Goal: Task Accomplishment & Management: Use online tool/utility

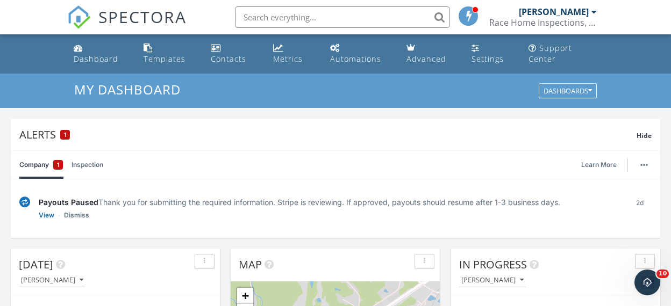
click at [586, 10] on div "[PERSON_NAME]" at bounding box center [554, 11] width 70 height 11
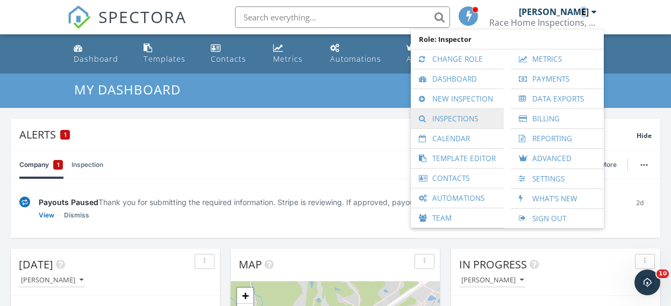
click at [454, 114] on link "Inspections" at bounding box center [457, 118] width 82 height 19
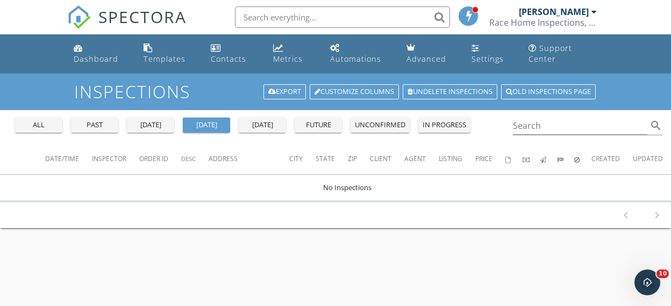
click at [98, 124] on div "past" at bounding box center [94, 125] width 39 height 11
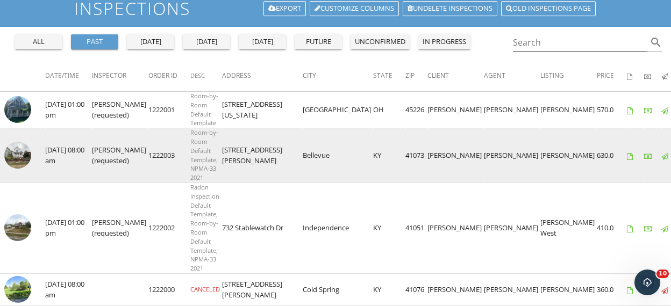
scroll to position [83, 0]
click at [15, 153] on img at bounding box center [17, 155] width 27 height 27
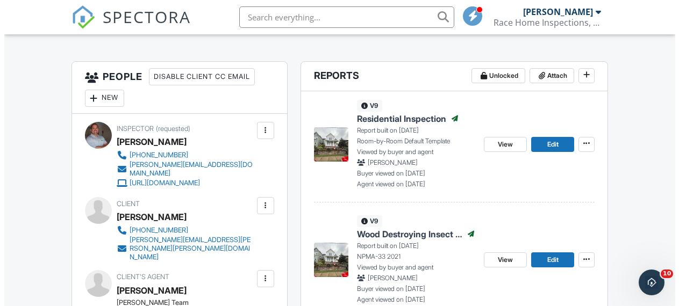
scroll to position [265, 0]
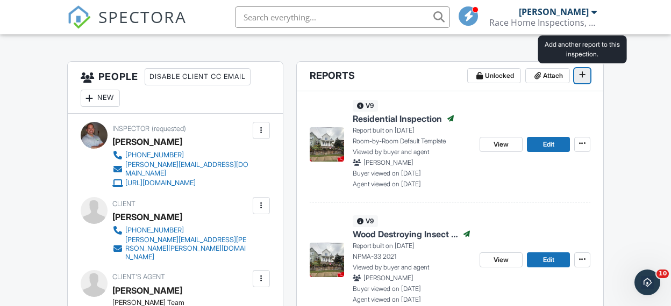
click at [585, 74] on span at bounding box center [582, 74] width 11 height 11
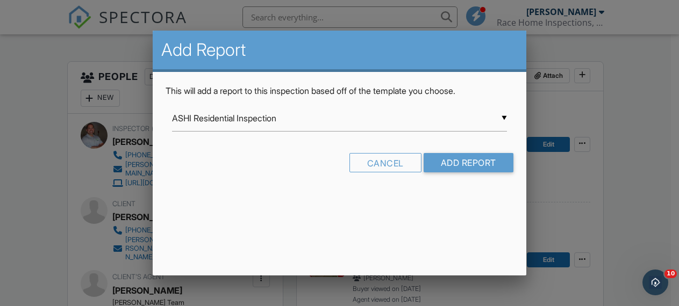
click at [469, 117] on div "▼ ASHI Residential Inspection ASHI Residential Inspection Residential Custom Te…" at bounding box center [339, 118] width 335 height 26
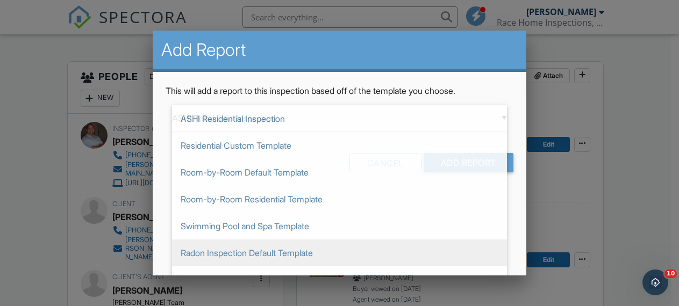
click at [227, 249] on span "Radon Inspection Default Template" at bounding box center [339, 253] width 335 height 27
type input "Radon Inspection Default Template"
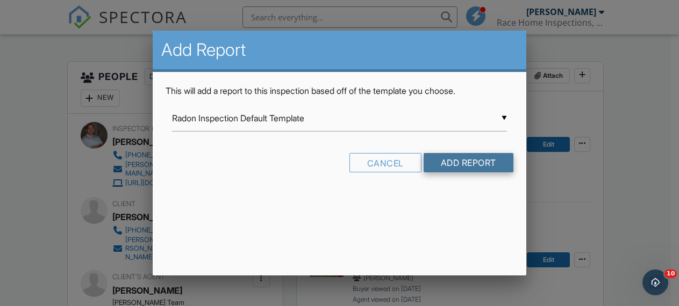
click at [474, 160] on input "Add Report" at bounding box center [468, 162] width 90 height 19
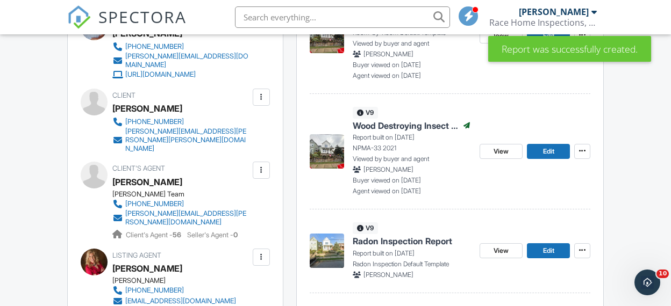
scroll to position [381, 0]
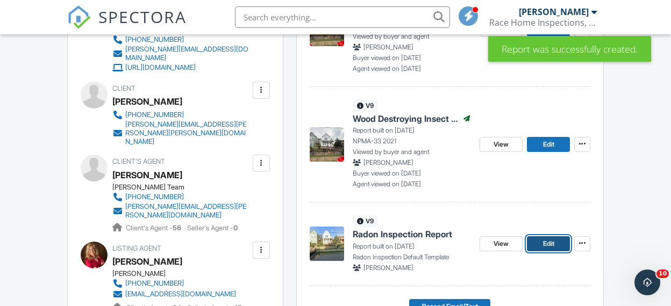
click at [551, 245] on span "Edit" at bounding box center [548, 244] width 11 height 11
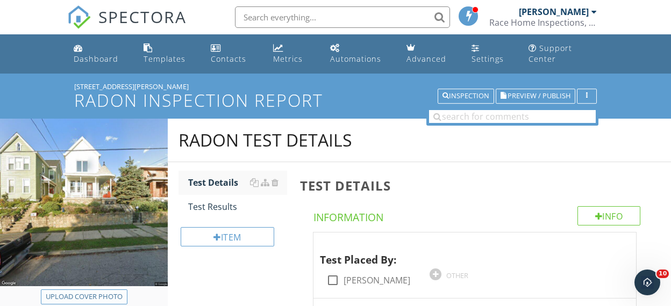
click at [92, 297] on div "Upload cover photo" at bounding box center [84, 297] width 77 height 11
type input "C:\fakepath\IMG_0267.JPG"
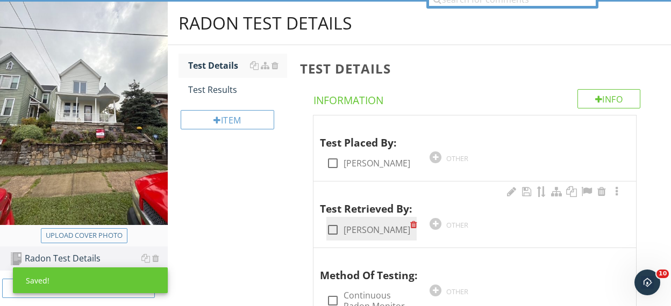
scroll to position [175, 0]
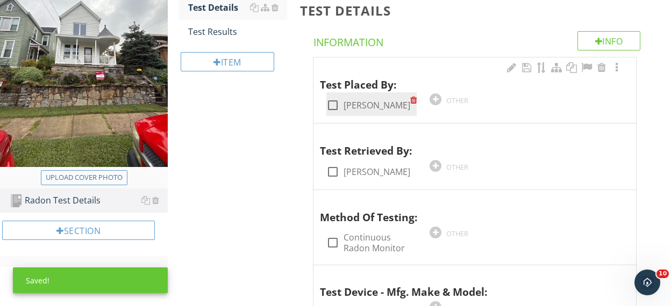
click at [331, 102] on div at bounding box center [333, 105] width 18 height 18
checkbox input "true"
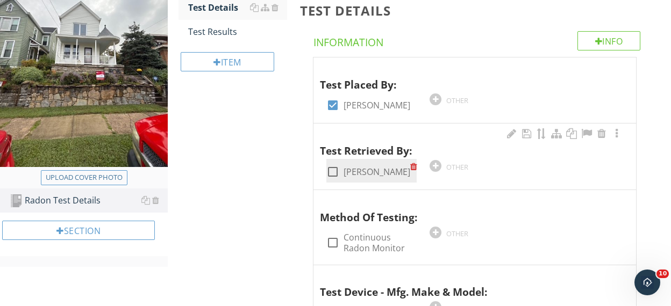
click at [335, 168] on div at bounding box center [333, 172] width 18 height 18
checkbox input "true"
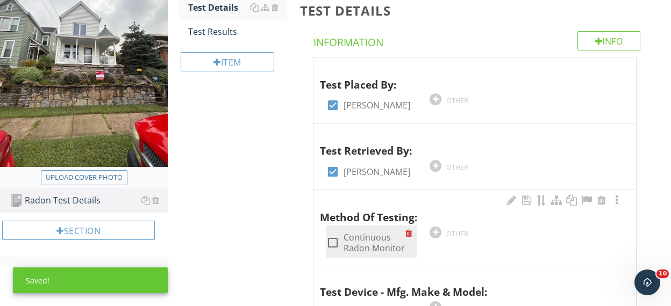
click at [335, 241] on div at bounding box center [333, 243] width 18 height 18
checkbox input "true"
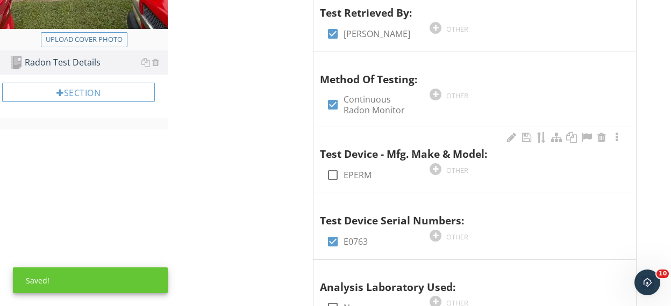
scroll to position [313, 0]
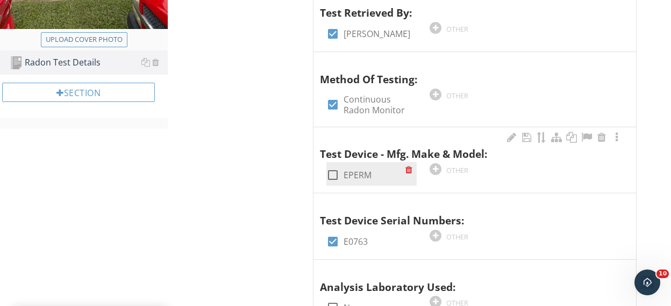
click at [333, 175] on div at bounding box center [333, 175] width 18 height 18
checkbox input "true"
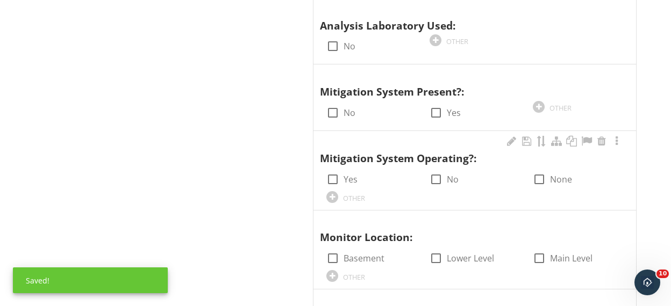
scroll to position [582, 0]
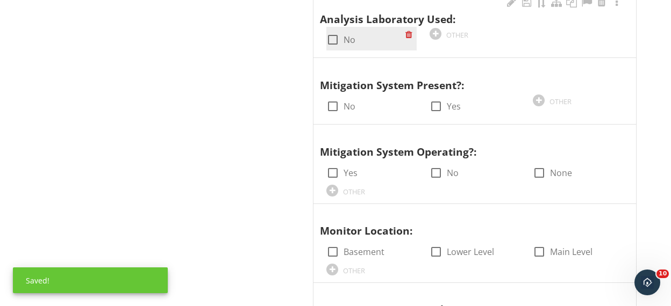
click at [332, 35] on div at bounding box center [333, 40] width 18 height 18
checkbox input "true"
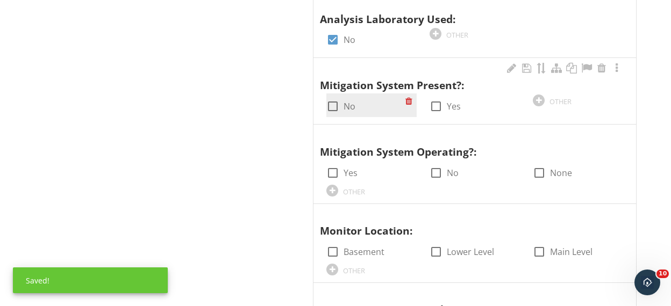
click at [333, 103] on div at bounding box center [333, 106] width 18 height 18
checkbox input "true"
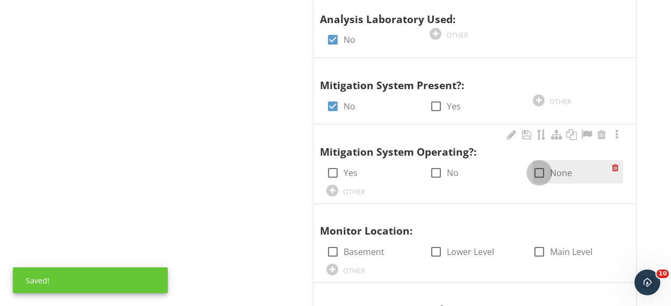
click at [540, 172] on div at bounding box center [539, 173] width 18 height 18
checkbox input "true"
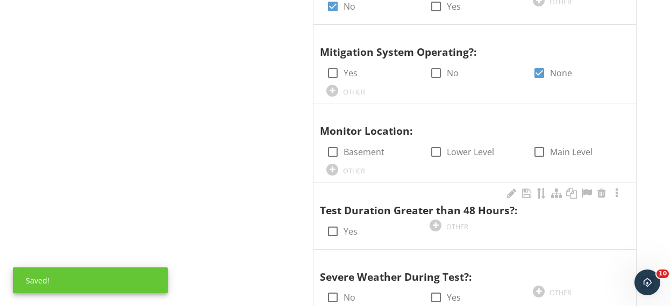
scroll to position [713, 0]
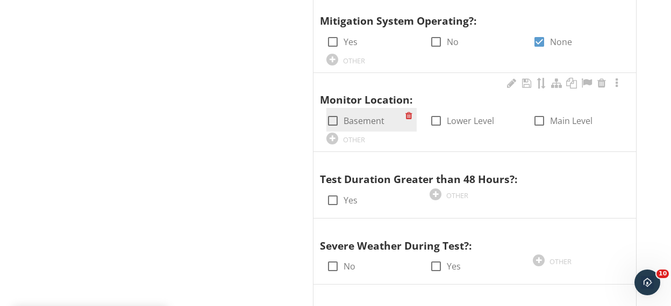
click at [336, 121] on div at bounding box center [333, 121] width 18 height 18
checkbox input "true"
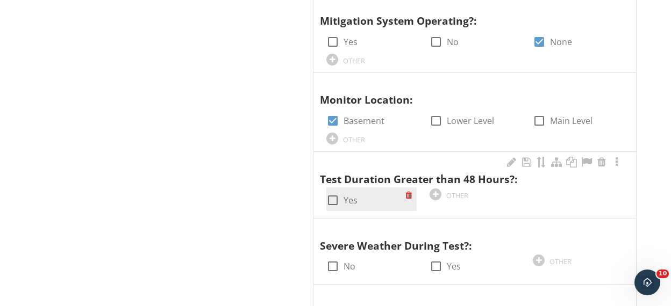
click at [335, 197] on div at bounding box center [333, 200] width 18 height 18
checkbox input "true"
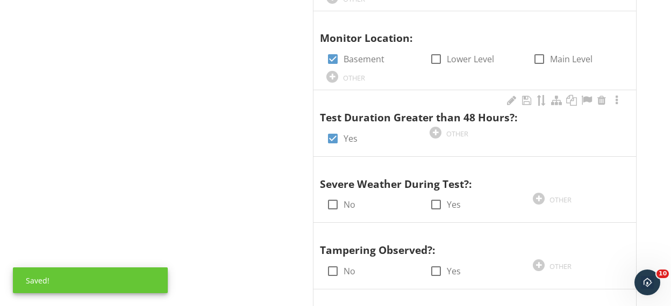
scroll to position [785, 0]
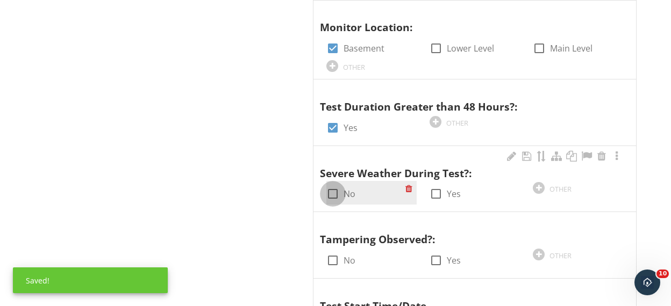
click at [332, 192] on div at bounding box center [333, 194] width 18 height 18
checkbox input "true"
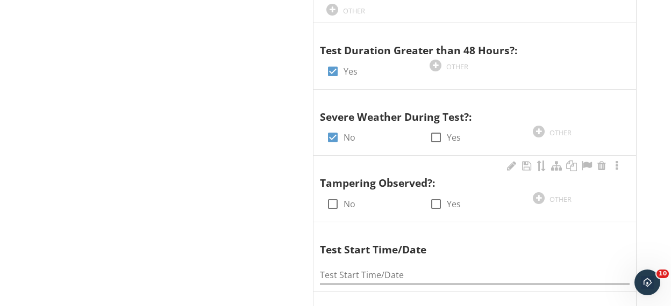
scroll to position [842, 0]
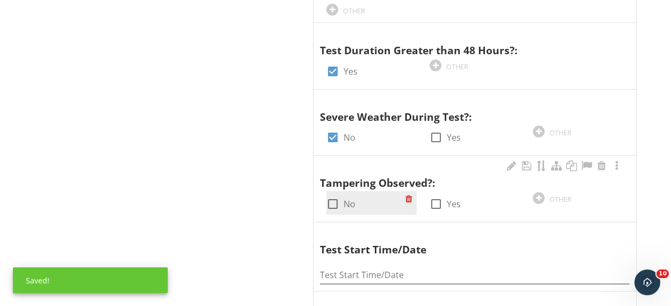
click at [334, 204] on div at bounding box center [333, 204] width 18 height 18
checkbox input "true"
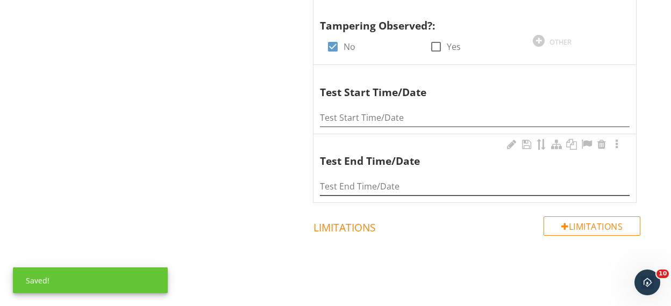
scroll to position [1001, 0]
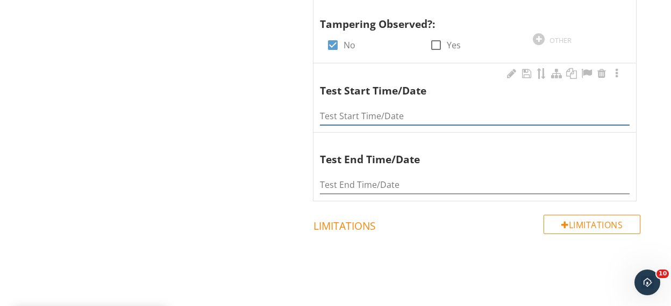
click at [360, 112] on input "Test Start Time/Date" at bounding box center [475, 116] width 310 height 18
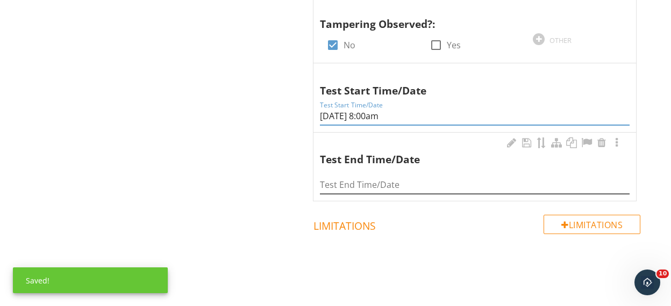
type input "9-25-2025 8:00am"
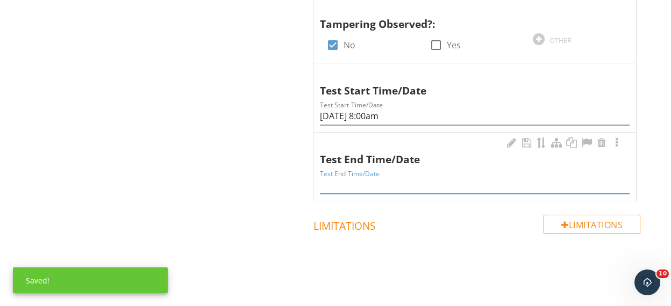
click at [367, 183] on input "Test End Time/Date" at bounding box center [475, 185] width 310 height 18
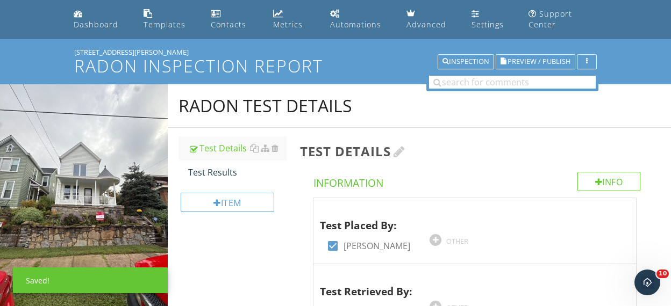
scroll to position [1, 0]
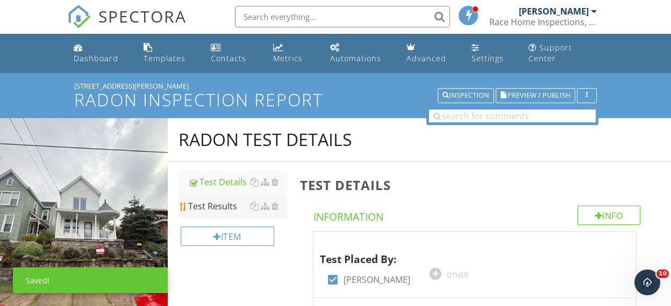
type input "9-27-2025 9:00am"
click at [208, 207] on div "Test Results" at bounding box center [237, 206] width 99 height 13
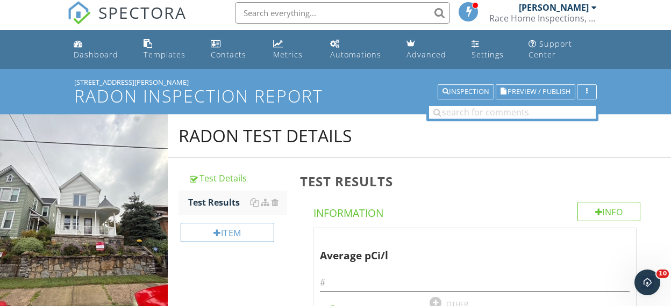
scroll to position [114, 0]
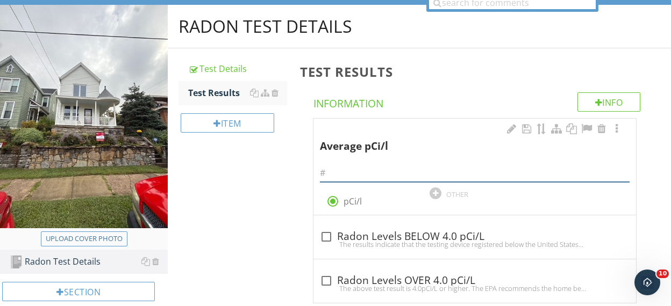
click at [340, 170] on input "text" at bounding box center [475, 173] width 310 height 18
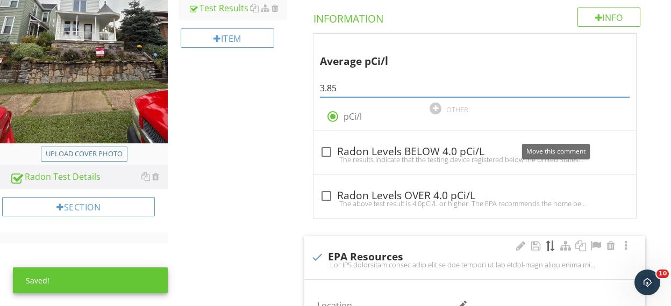
scroll to position [221, 0]
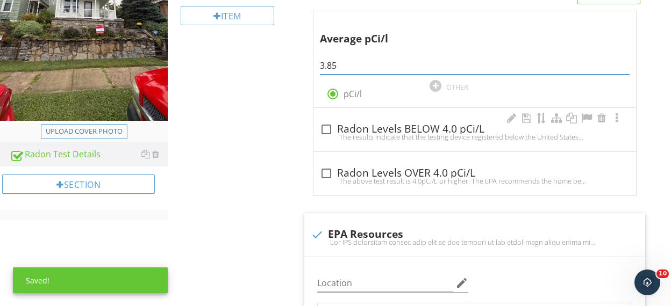
type input "3.85"
click at [328, 130] on div at bounding box center [326, 129] width 18 height 18
checkbox input "true"
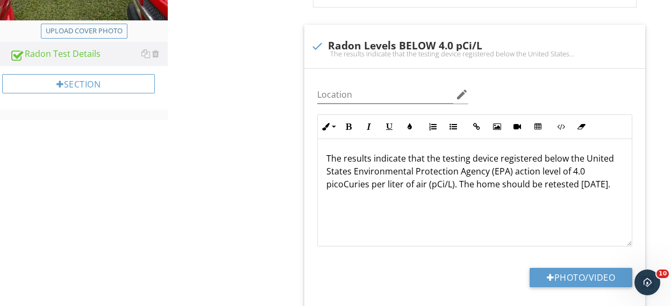
scroll to position [0, 0]
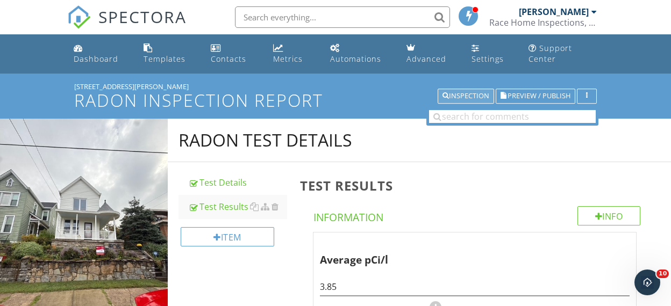
click at [466, 94] on div "Inspection" at bounding box center [465, 96] width 47 height 8
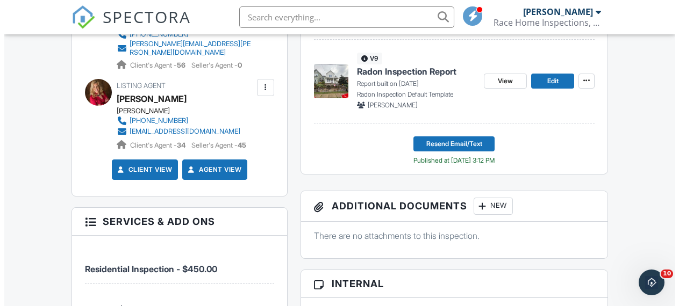
scroll to position [503, 0]
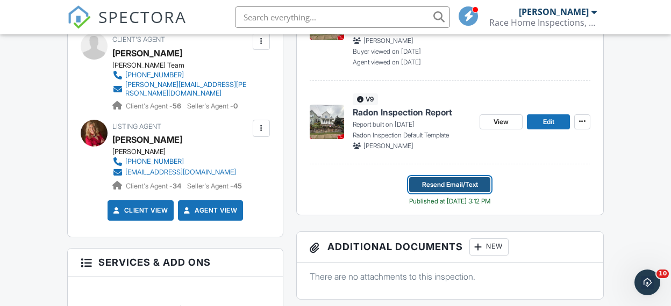
click at [456, 183] on span "Resend Email/Text" at bounding box center [450, 185] width 56 height 11
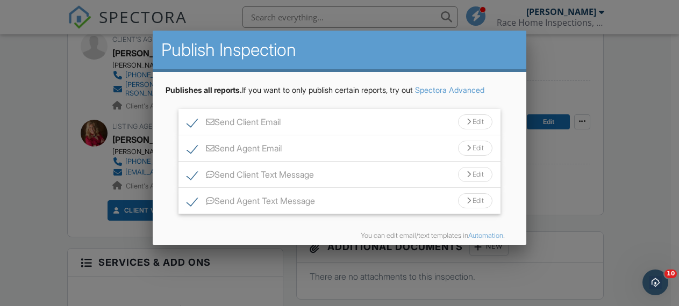
click at [471, 123] on div "Edit" at bounding box center [475, 121] width 34 height 15
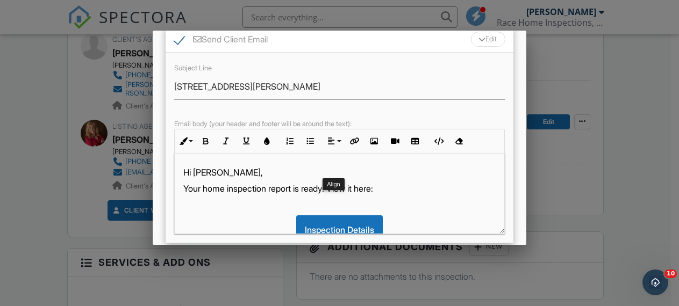
scroll to position [83, 0]
click at [226, 190] on p "Your home inspection report is ready! View it here:" at bounding box center [339, 188] width 312 height 12
click at [476, 40] on div "Edit" at bounding box center [488, 38] width 34 height 15
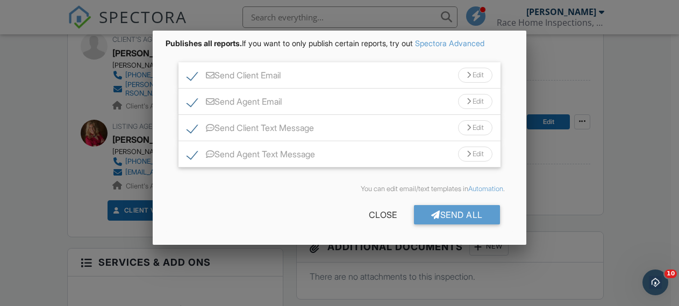
click at [472, 100] on div "Edit" at bounding box center [475, 101] width 34 height 15
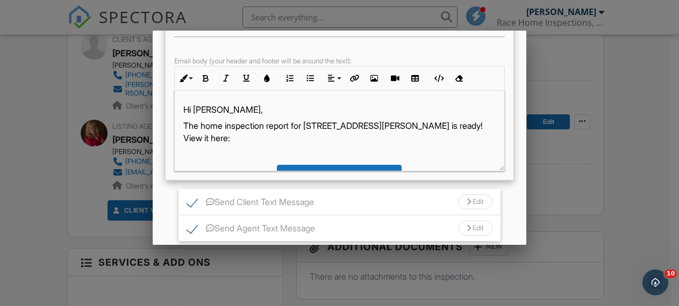
scroll to position [181, 0]
click at [224, 127] on p "The home inspection report for [STREET_ADDRESS][PERSON_NAME] is ready! View it …" at bounding box center [339, 131] width 312 height 24
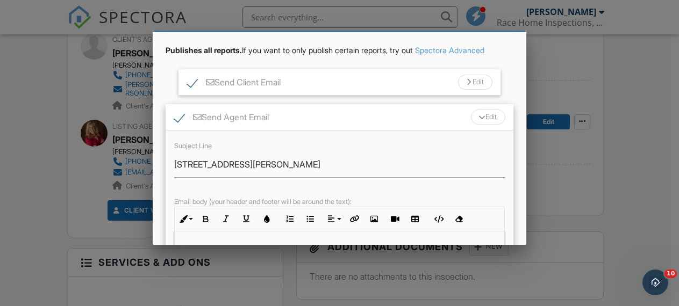
scroll to position [39, 0]
click at [476, 114] on div "Edit" at bounding box center [488, 117] width 34 height 15
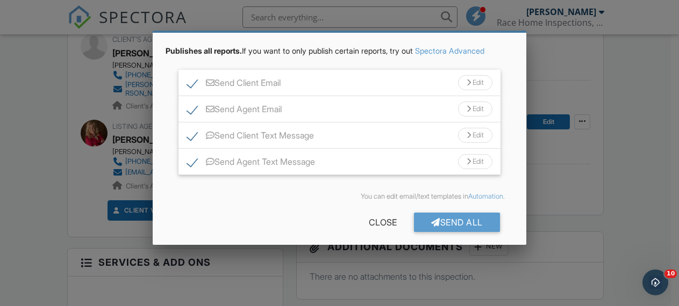
click at [451, 221] on div "Send All" at bounding box center [457, 222] width 86 height 19
